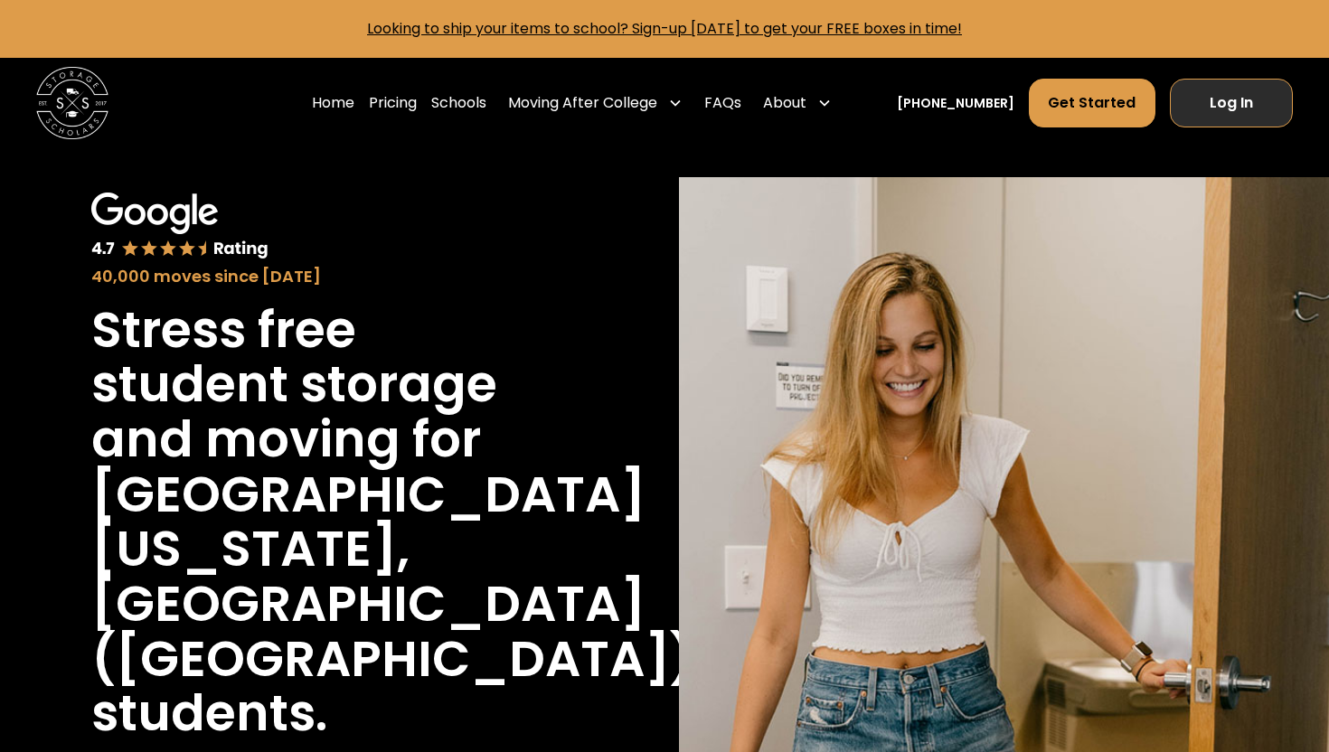
click at [1234, 105] on link "Log In" at bounding box center [1231, 103] width 123 height 49
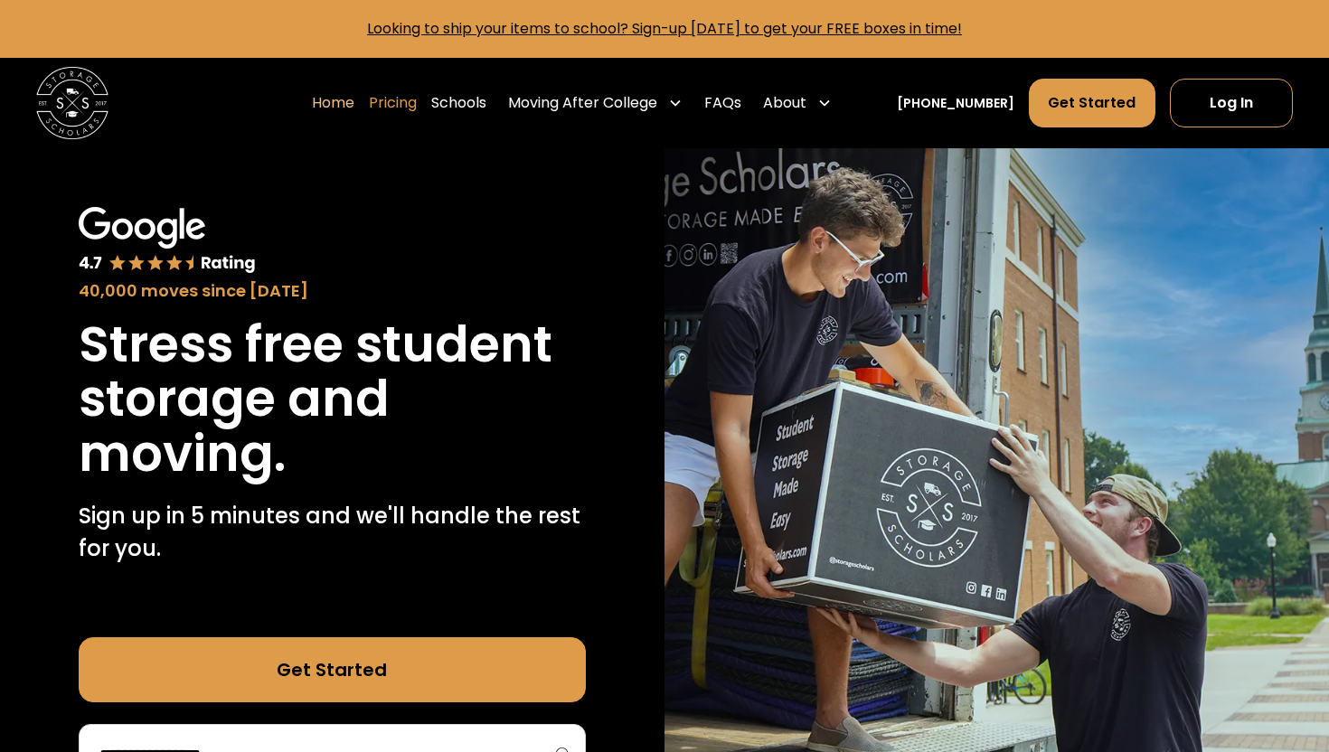
click at [417, 102] on link "Pricing" at bounding box center [393, 103] width 48 height 51
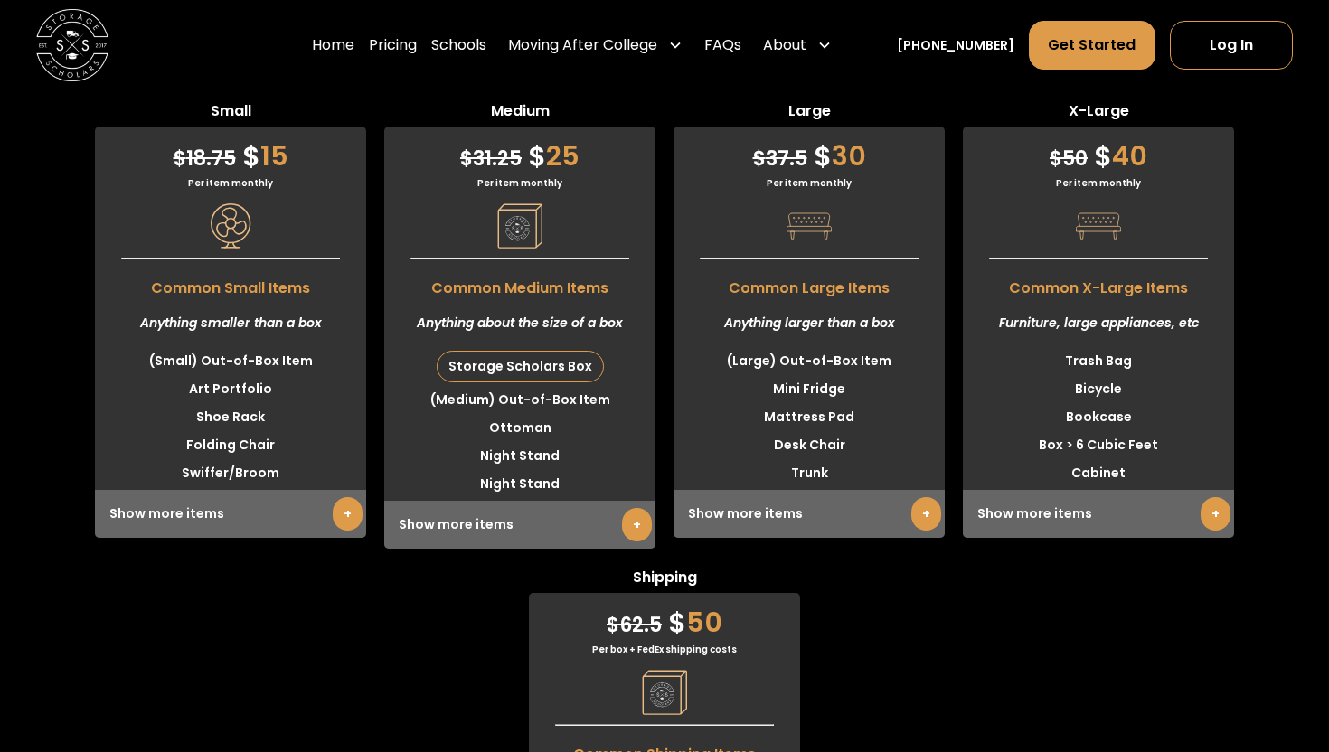
scroll to position [5648, 0]
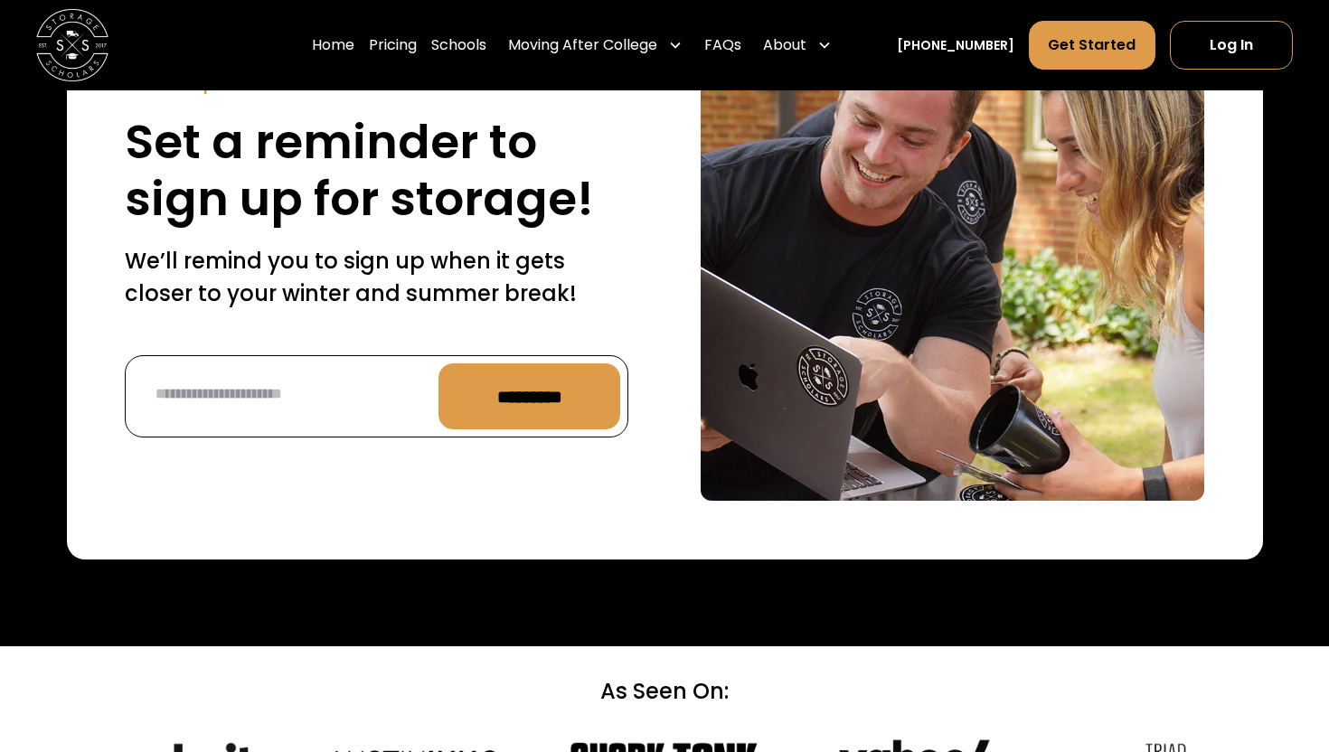
scroll to position [8064, 0]
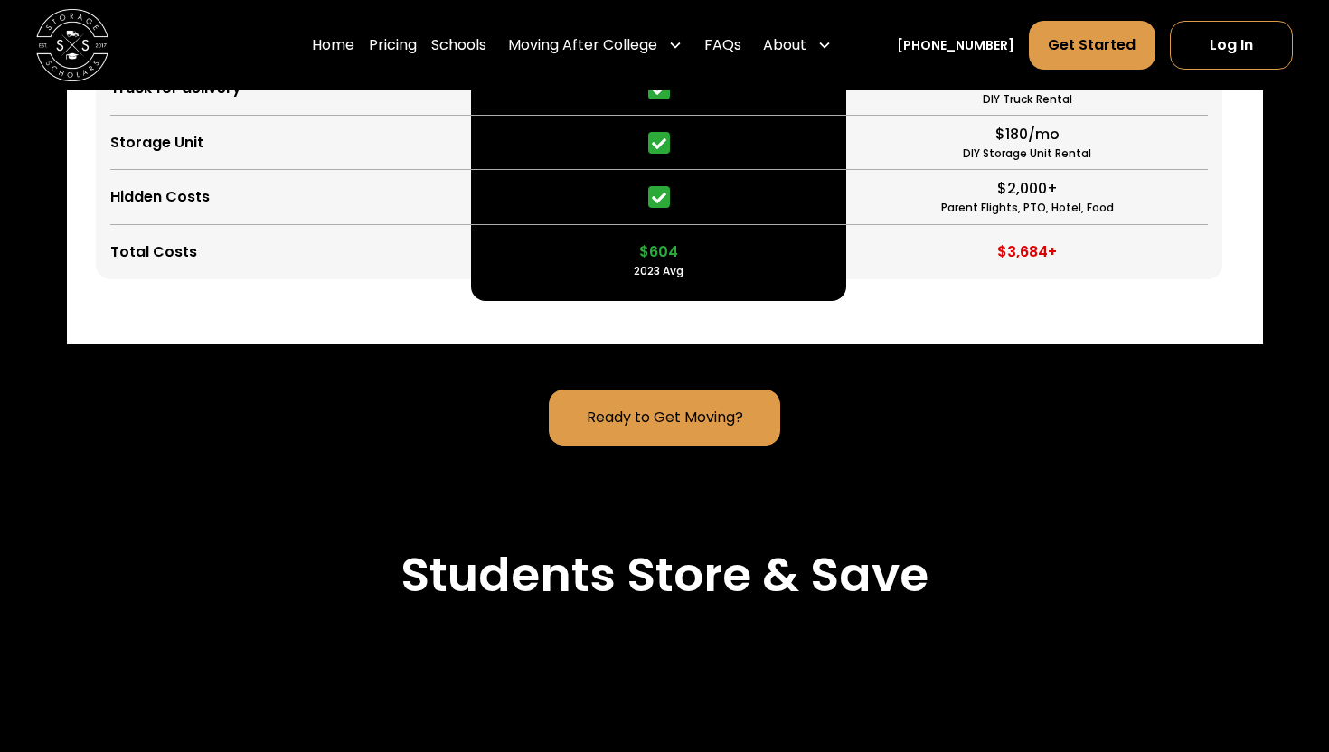
scroll to position [4745, 0]
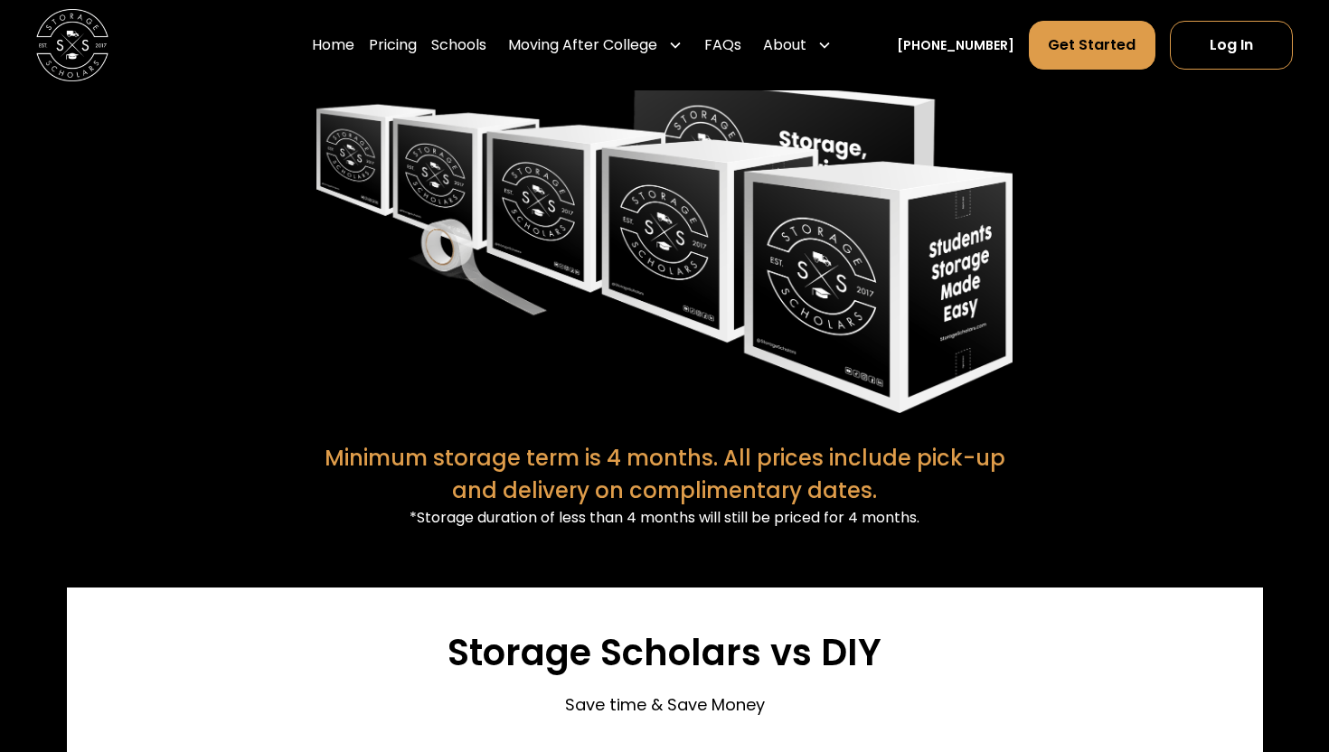
scroll to position [3773, 0]
